Goal: Book appointment/travel/reservation

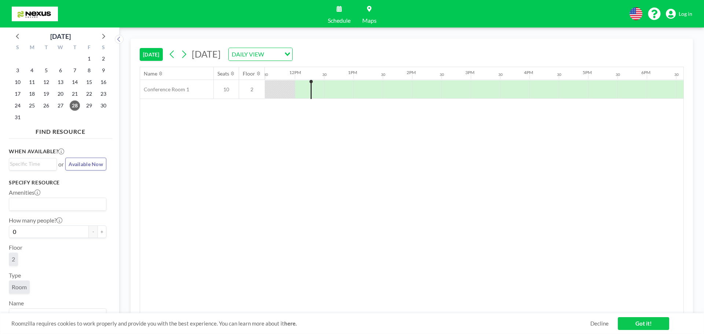
scroll to position [0, 674]
click at [283, 53] on input "Search for option" at bounding box center [256, 54] width 54 height 10
click at [337, 77] on li "WEEKLY VIEW" at bounding box center [339, 78] width 63 height 11
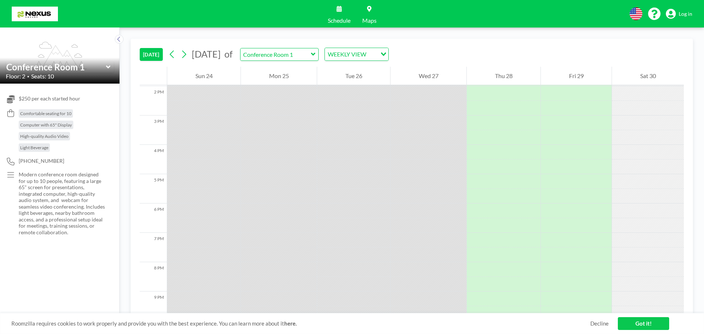
scroll to position [405, 0]
click at [58, 99] on span "$250 per each started hour" at bounding box center [50, 98] width 62 height 7
click at [21, 97] on span "$250 per each started hour" at bounding box center [50, 98] width 62 height 7
drag, startPoint x: 10, startPoint y: 97, endPoint x: 41, endPoint y: 98, distance: 31.5
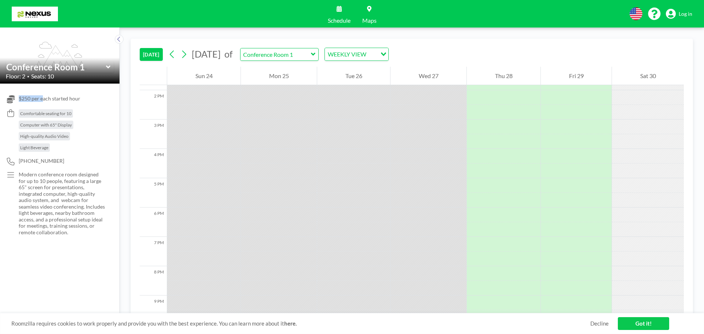
click at [41, 98] on div "$250 per each started hour" at bounding box center [60, 99] width 108 height 8
click at [41, 98] on span "$250 per each started hour" at bounding box center [50, 98] width 62 height 7
click at [49, 100] on span "$250 per each started hour" at bounding box center [50, 98] width 62 height 7
click at [107, 70] on icon at bounding box center [108, 66] width 5 height 7
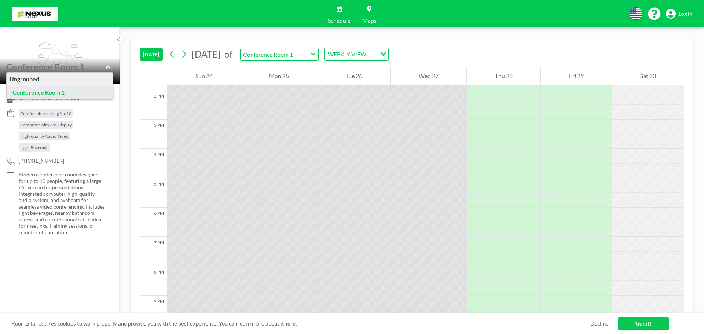
type input "Conference Room 1"
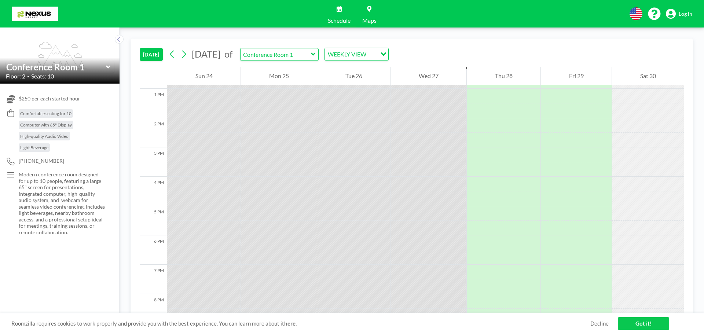
scroll to position [369, 0]
click at [42, 174] on p "Modern conference room designed for up to 10 people, featuring a large 65" scre…" at bounding box center [62, 203] width 86 height 64
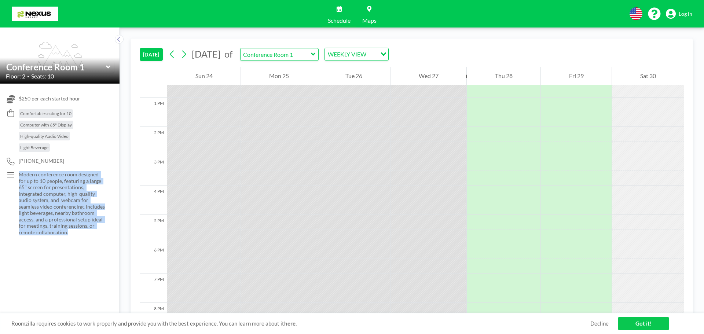
click at [42, 174] on p "Modern conference room designed for up to 10 people, featuring a large 65" scre…" at bounding box center [62, 203] width 86 height 64
click at [34, 184] on p "Modern conference room designed for up to 10 people, featuring a large 65" scre…" at bounding box center [62, 203] width 86 height 64
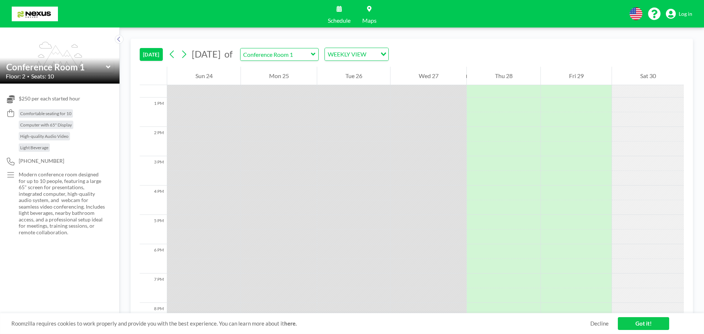
click at [54, 184] on p "Modern conference room designed for up to 10 people, featuring a large 65" scre…" at bounding box center [62, 203] width 86 height 64
click at [55, 184] on p "Modern conference room designed for up to 10 people, featuring a large 65" scre…" at bounding box center [62, 203] width 86 height 64
click at [63, 190] on p "Modern conference room designed for up to 10 people, featuring a large 65" scre…" at bounding box center [62, 203] width 86 height 64
click at [20, 190] on p "Modern conference room designed for up to 10 people, featuring a large 65" scre…" at bounding box center [62, 203] width 86 height 64
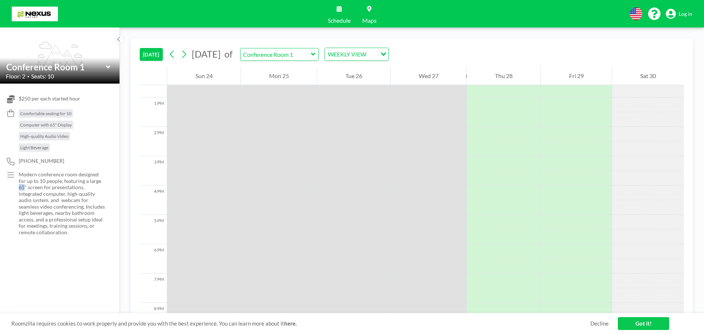
click at [20, 190] on p "Modern conference room designed for up to 10 people, featuring a large 65" scre…" at bounding box center [62, 203] width 86 height 64
click at [44, 192] on p "Modern conference room designed for up to 10 people, featuring a large 65" scre…" at bounding box center [62, 203] width 86 height 64
click at [30, 199] on p "Modern conference room designed for up to 10 people, featuring a large 65" scre…" at bounding box center [62, 203] width 86 height 64
click at [51, 195] on p "Modern conference room designed for up to 10 people, featuring a large 65" scre…" at bounding box center [62, 203] width 86 height 64
click at [45, 200] on p "Modern conference room designed for up to 10 people, featuring a large 65" scre…" at bounding box center [62, 203] width 86 height 64
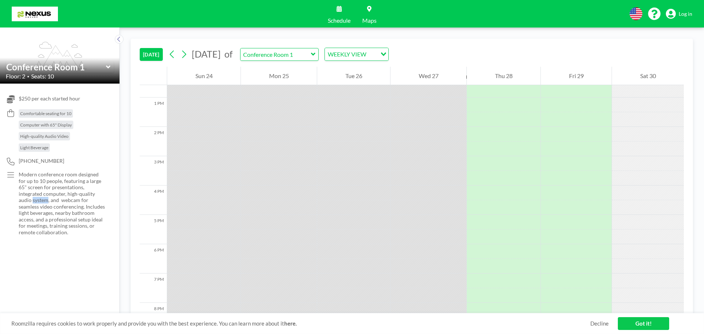
click at [45, 200] on p "Modern conference room designed for up to 10 people, featuring a large 65" scre…" at bounding box center [62, 203] width 86 height 64
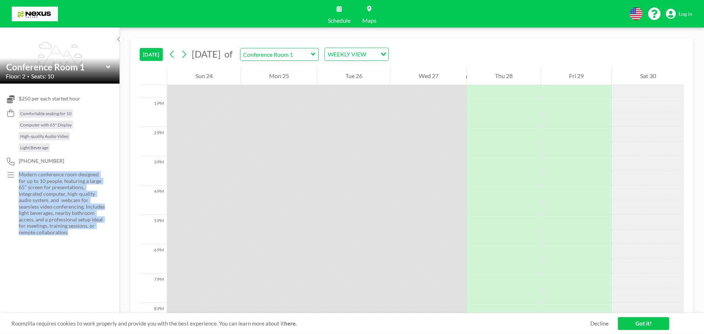
click at [45, 200] on p "Modern conference room designed for up to 10 people, featuring a large 65" scre…" at bounding box center [62, 203] width 86 height 64
click at [52, 204] on p "Modern conference room designed for up to 10 people, featuring a large 65" scre…" at bounding box center [62, 203] width 86 height 64
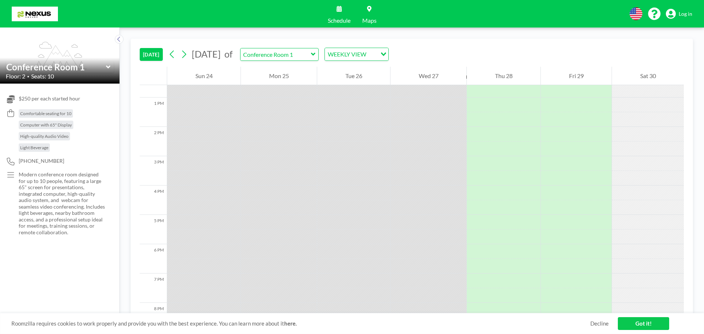
click at [72, 214] on p "Modern conference room designed for up to 10 people, featuring a large 65" scre…" at bounding box center [62, 203] width 86 height 64
click at [33, 230] on p "Modern conference room designed for up to 10 people, featuring a large 65" scre…" at bounding box center [62, 203] width 86 height 64
click at [62, 223] on p "Modern conference room designed for up to 10 people, featuring a large 65" scre…" at bounding box center [62, 203] width 86 height 64
click at [26, 226] on p "Modern conference room designed for up to 10 people, featuring a large 65" scre…" at bounding box center [62, 203] width 86 height 64
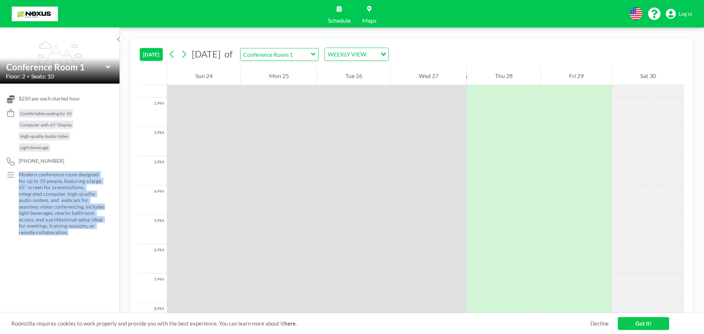
click at [26, 226] on p "Modern conference room designed for up to 10 people, featuring a large 65" scre…" at bounding box center [62, 203] width 86 height 64
click at [65, 228] on p "Modern conference room designed for up to 10 people, featuring a large 65" scre…" at bounding box center [62, 203] width 86 height 64
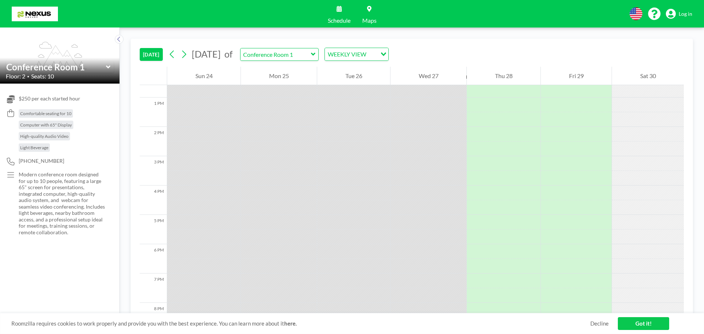
click at [47, 225] on p "Modern conference room designed for up to 10 people, featuring a large 65" scre…" at bounding box center [62, 203] width 86 height 64
click at [81, 229] on p "Modern conference room designed for up to 10 people, featuring a large 65" scre…" at bounding box center [62, 203] width 86 height 64
click at [72, 204] on p "Modern conference room designed for up to 10 people, featuring a large 65" scre…" at bounding box center [62, 203] width 86 height 64
click at [70, 215] on p "Modern conference room designed for up to 10 people, featuring a large 65" scre…" at bounding box center [62, 203] width 86 height 64
